Goal: Information Seeking & Learning: Learn about a topic

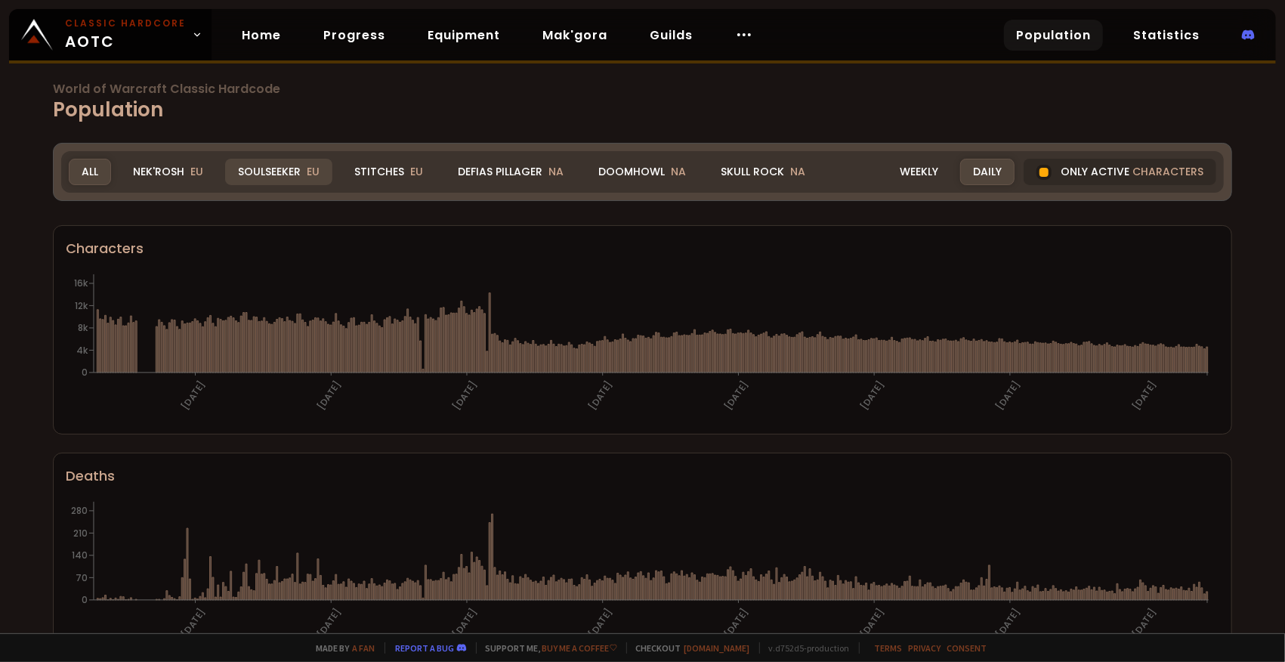
click at [272, 169] on div "Soulseeker EU" at bounding box center [278, 172] width 107 height 26
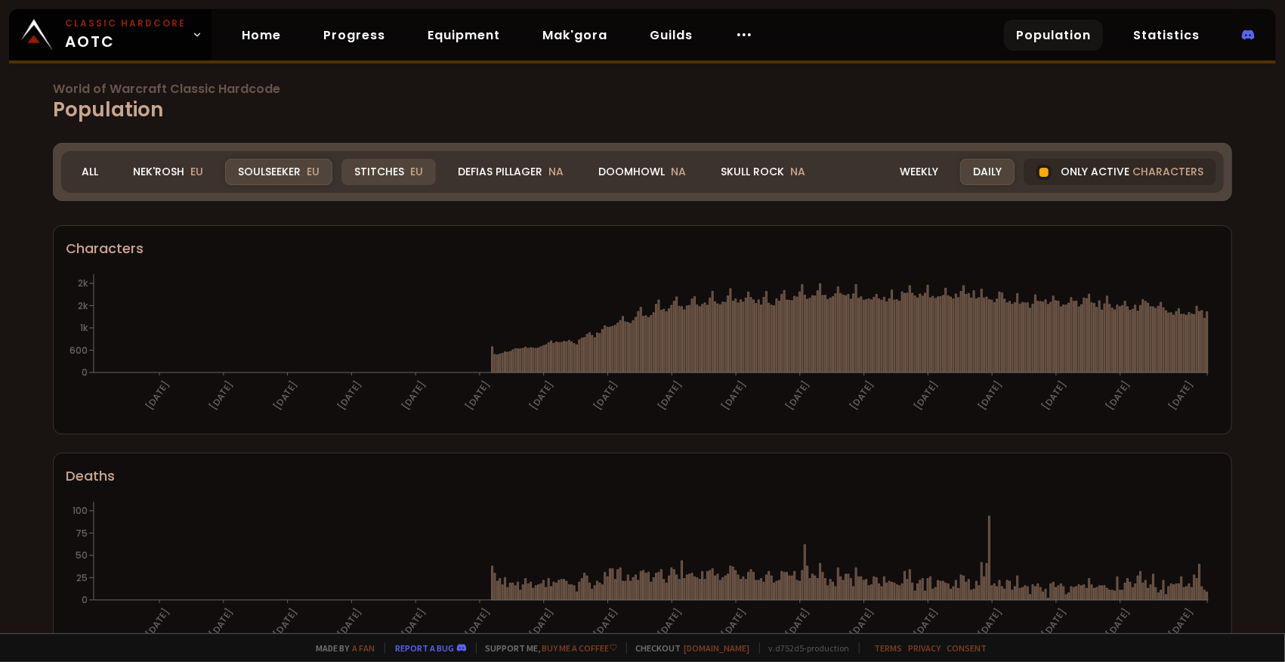
click at [394, 169] on div "Stitches EU" at bounding box center [388, 172] width 94 height 26
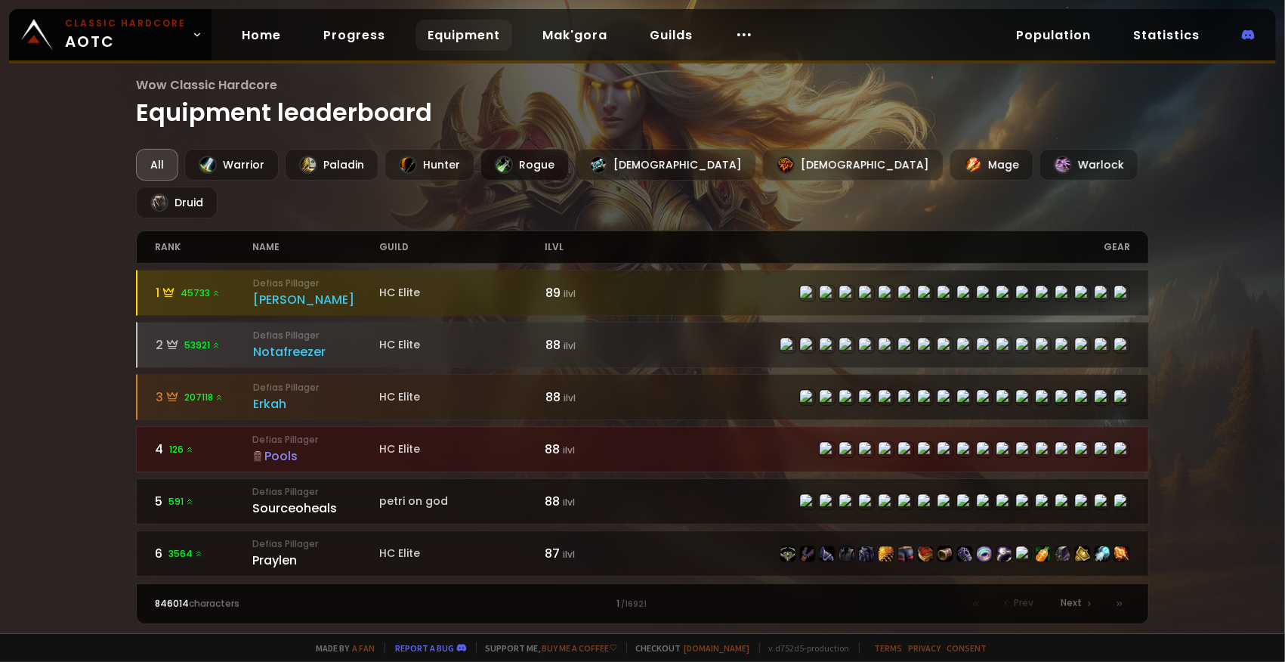
click at [521, 158] on div "Rogue" at bounding box center [524, 165] width 88 height 32
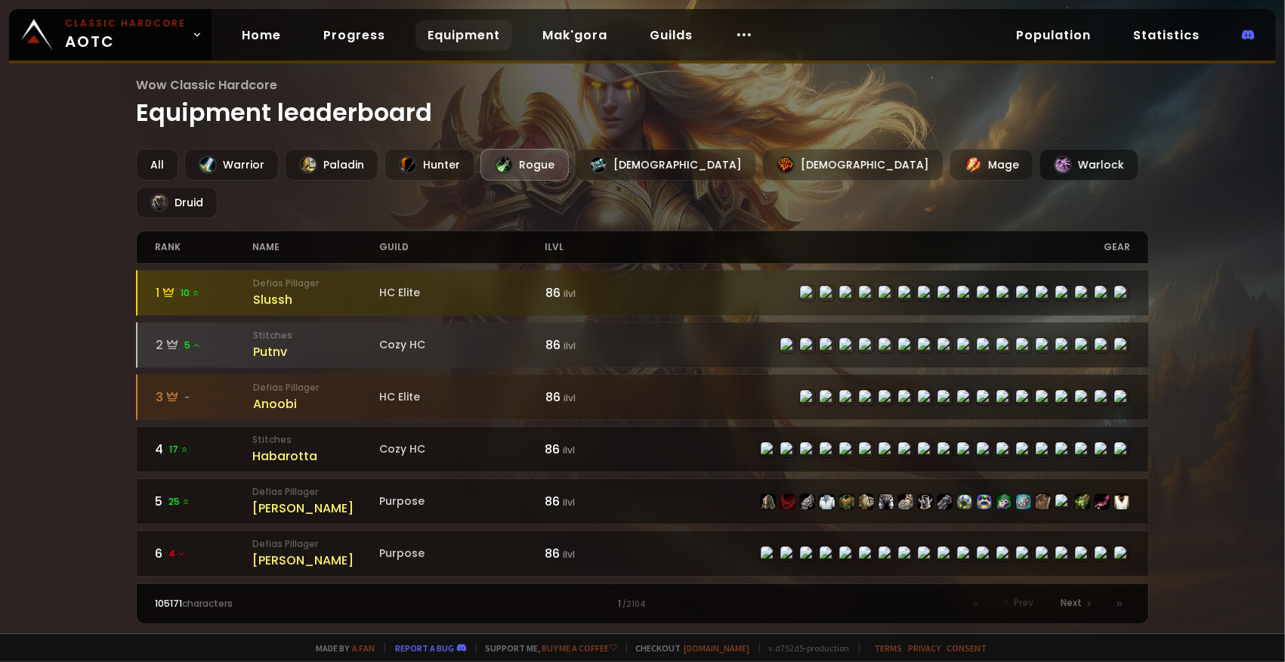
click at [1039, 167] on div "Warlock" at bounding box center [1088, 165] width 99 height 32
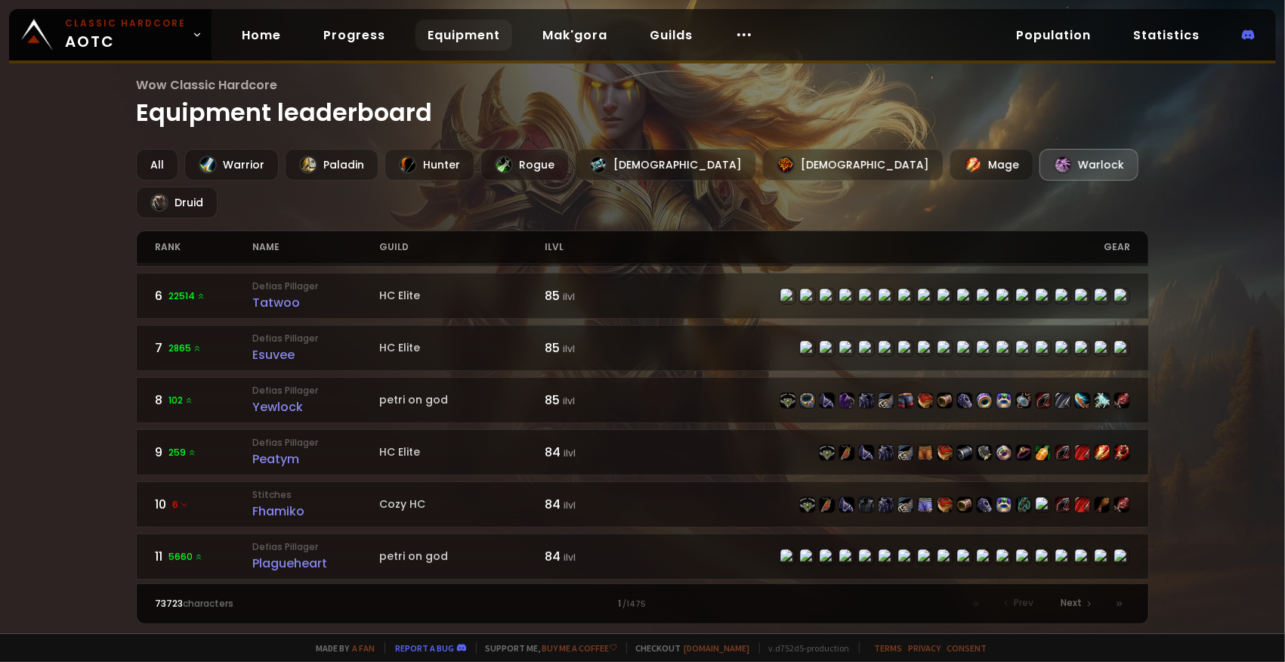
scroll to position [235, 0]
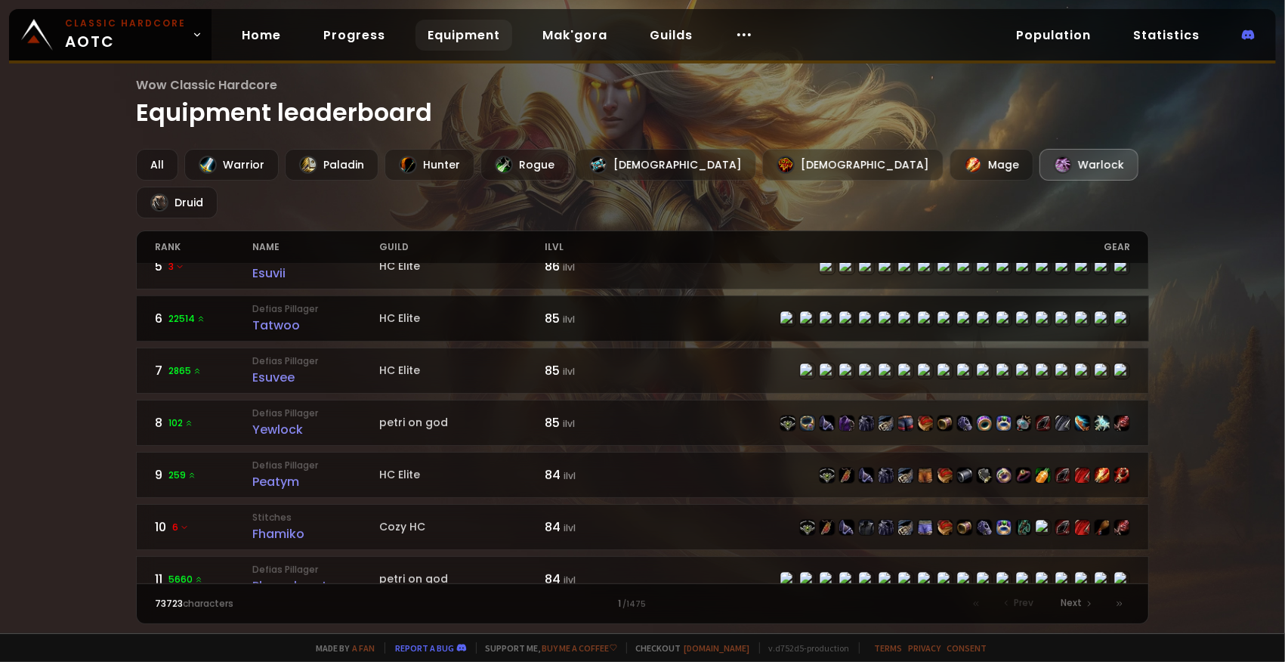
click at [183, 312] on span "22514" at bounding box center [186, 319] width 37 height 14
